Goal: Task Accomplishment & Management: Use online tool/utility

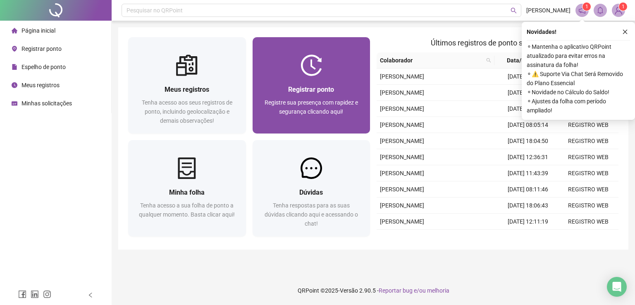
click at [335, 75] on div at bounding box center [312, 65] width 118 height 21
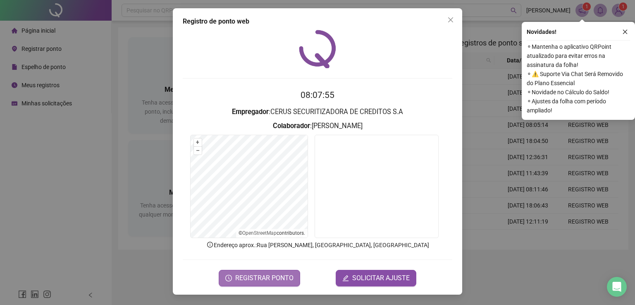
click at [253, 283] on button "REGISTRAR PONTO" at bounding box center [259, 278] width 81 height 17
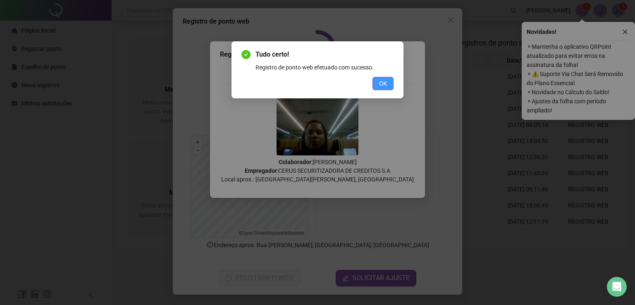
click at [391, 83] on button "OK" at bounding box center [382, 83] width 21 height 13
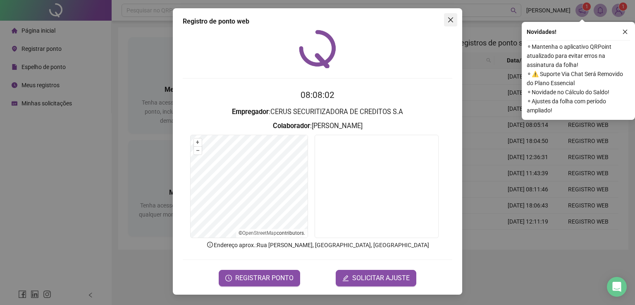
click at [451, 19] on icon "close" at bounding box center [450, 20] width 7 height 7
